Goal: Transaction & Acquisition: Purchase product/service

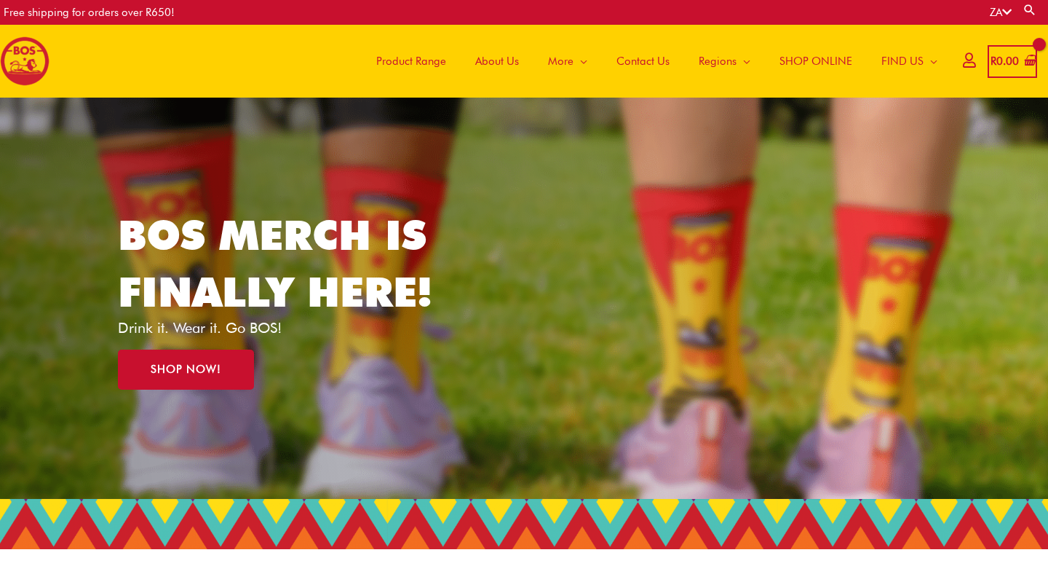
click at [494, 63] on span "About Us" at bounding box center [497, 61] width 44 height 44
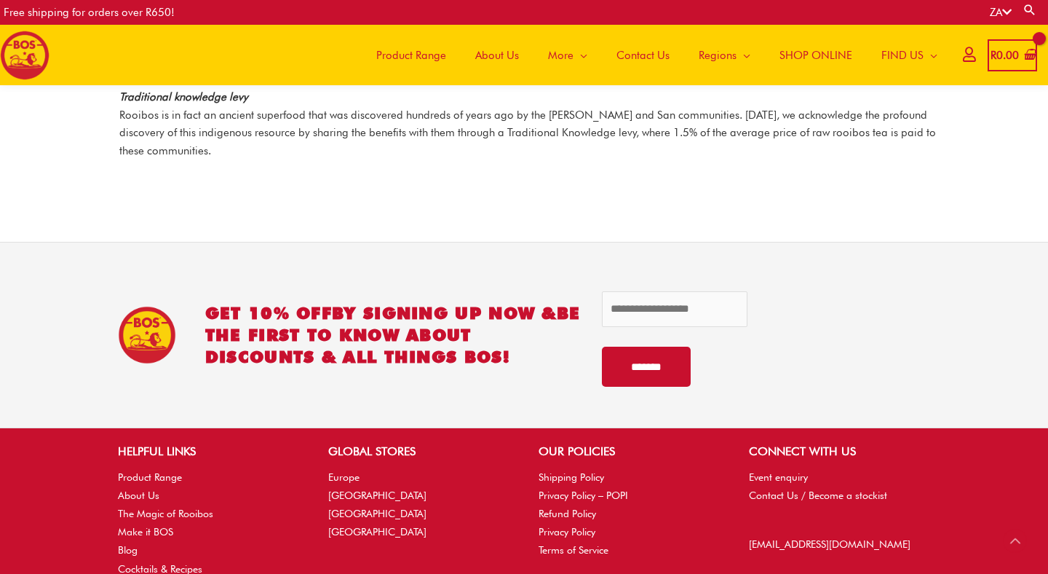
scroll to position [2189, 0]
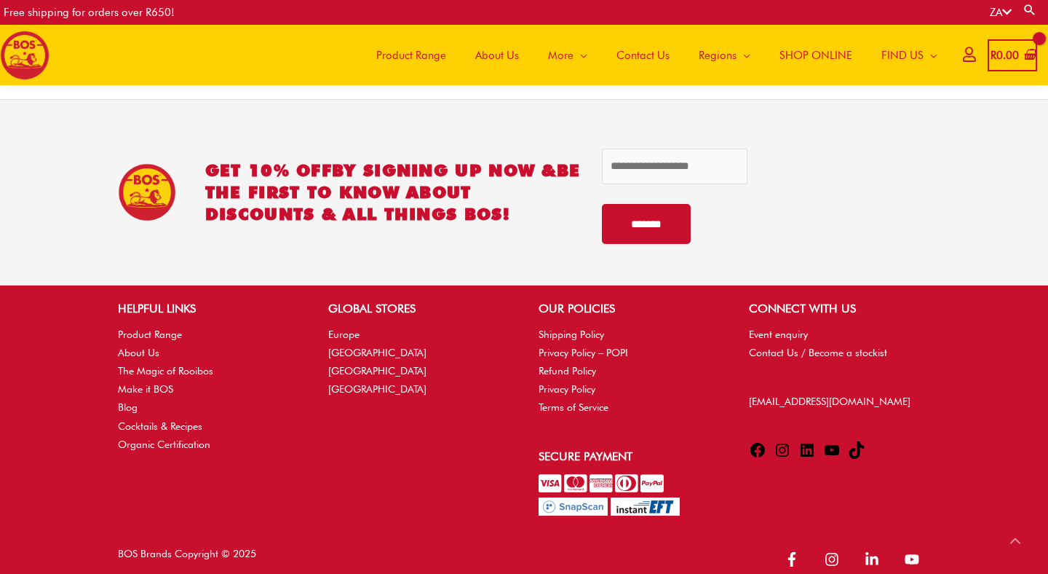
click at [422, 52] on span "Product Range" at bounding box center [411, 55] width 70 height 44
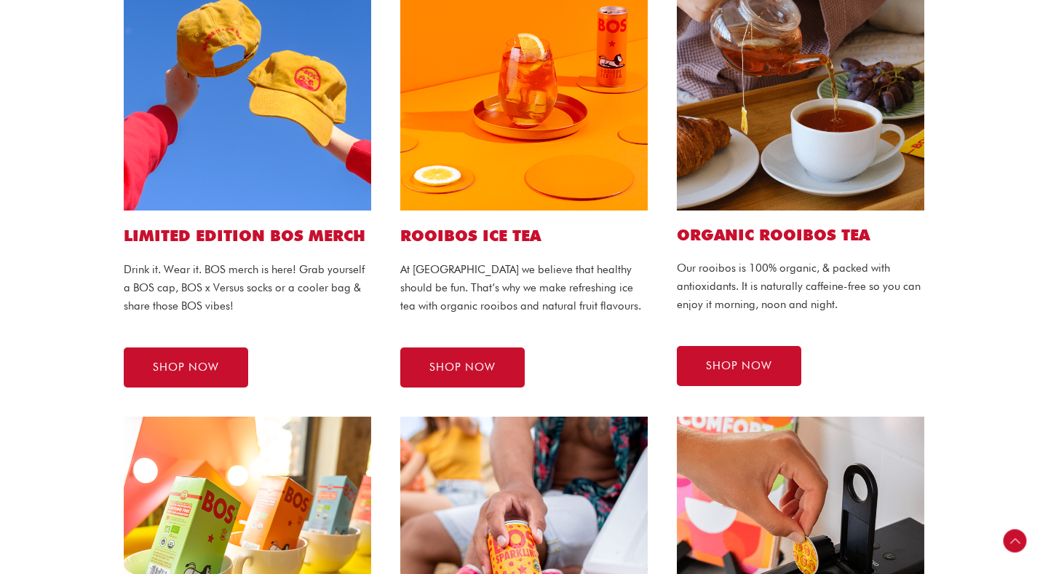
scroll to position [402, 0]
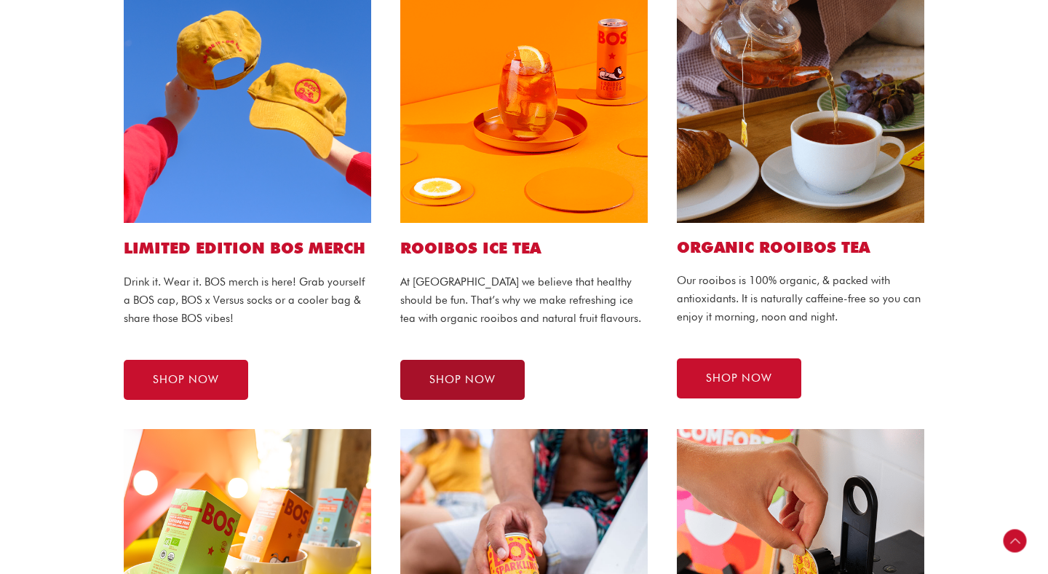
click at [472, 379] on span "SHOP NOW" at bounding box center [463, 379] width 66 height 11
